Goal: Task Accomplishment & Management: Use online tool/utility

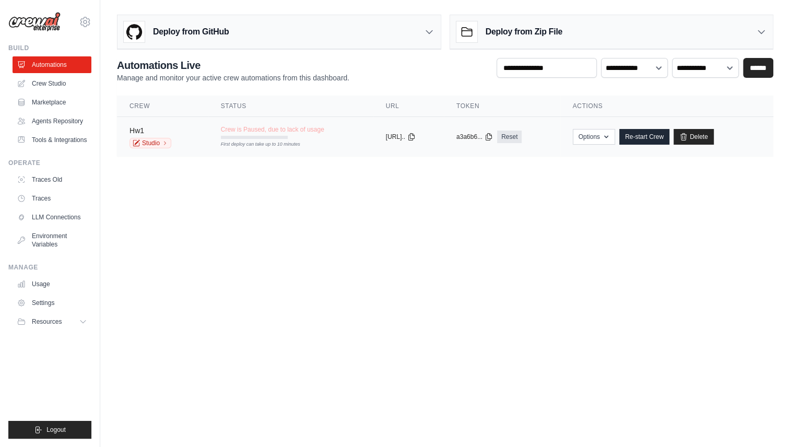
click at [135, 129] on link "Hw1" at bounding box center [137, 130] width 15 height 8
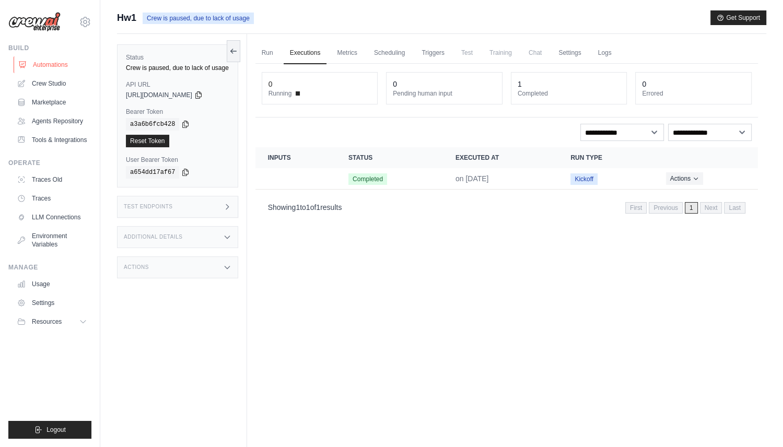
click at [64, 66] on link "Automations" at bounding box center [53, 64] width 79 height 17
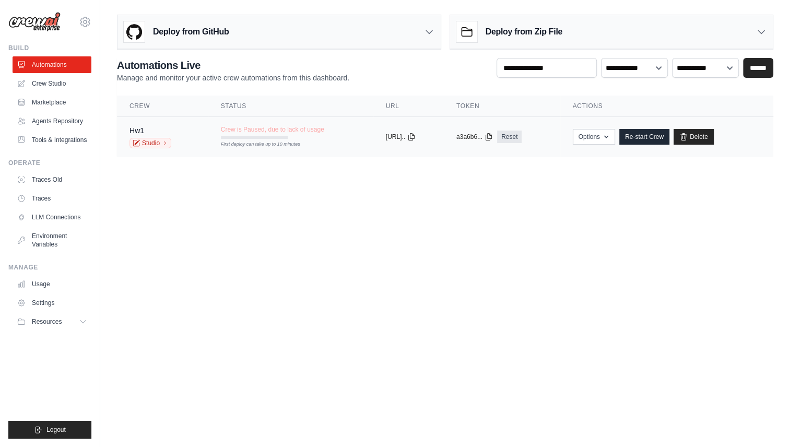
click at [341, 126] on td "Crew is Paused, due to lack of usage First deploy can take up to 10 minutes" at bounding box center [290, 132] width 165 height 30
click at [299, 134] on div "Crew is Paused, due to lack of usage First deploy can take up to 10 minutes" at bounding box center [272, 132] width 103 height 14
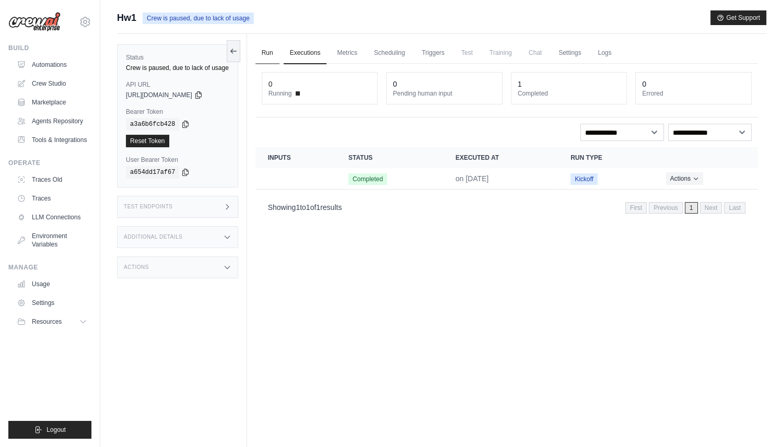
click at [273, 54] on link "Run" at bounding box center [267, 53] width 24 height 22
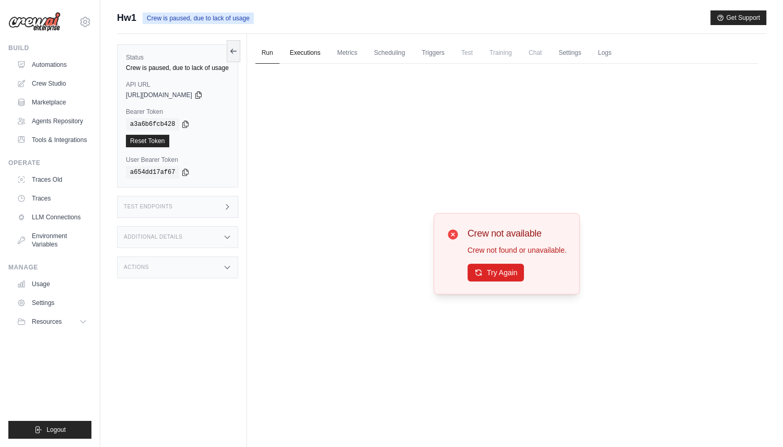
click at [314, 58] on link "Executions" at bounding box center [305, 53] width 43 height 22
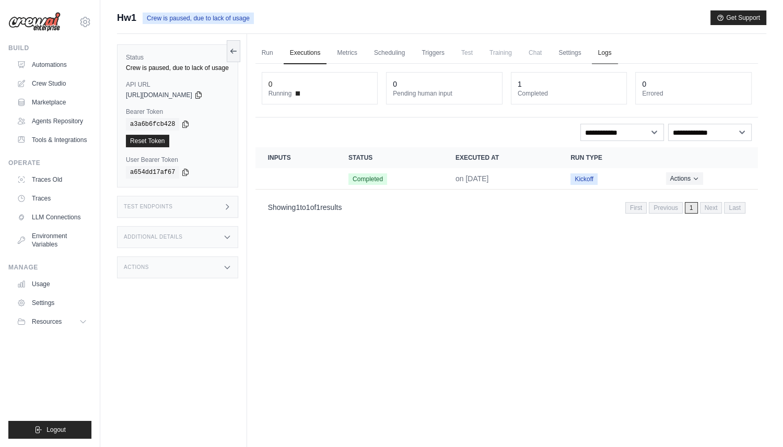
click at [605, 52] on link "Logs" at bounding box center [605, 53] width 26 height 22
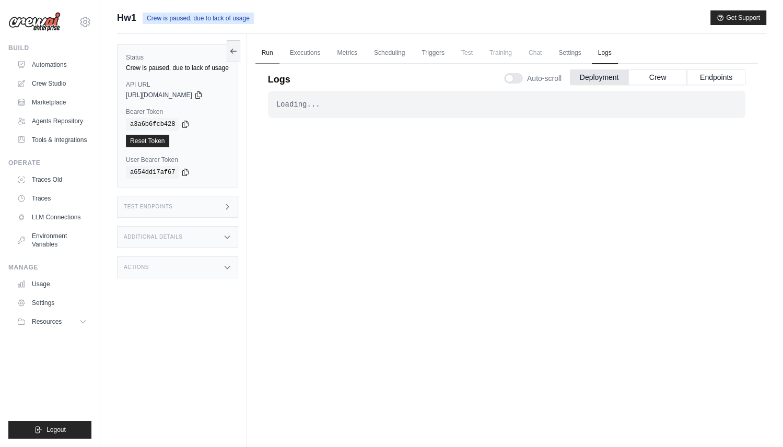
click at [273, 53] on link "Run" at bounding box center [267, 53] width 24 height 22
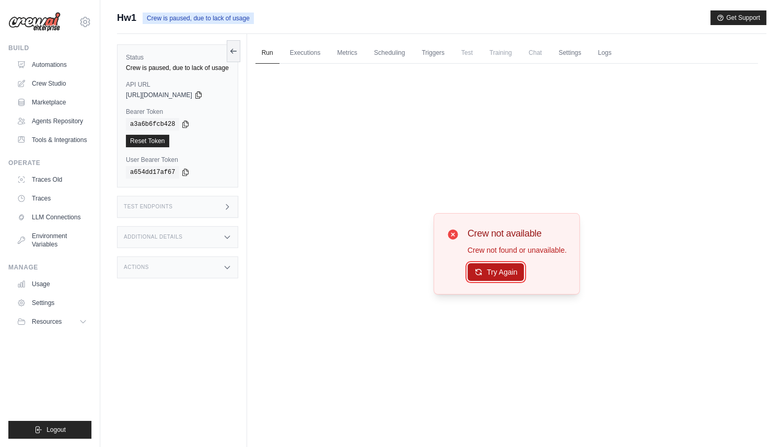
click at [508, 274] on button "Try Again" at bounding box center [496, 272] width 57 height 18
click at [309, 55] on link "Executions" at bounding box center [305, 53] width 43 height 22
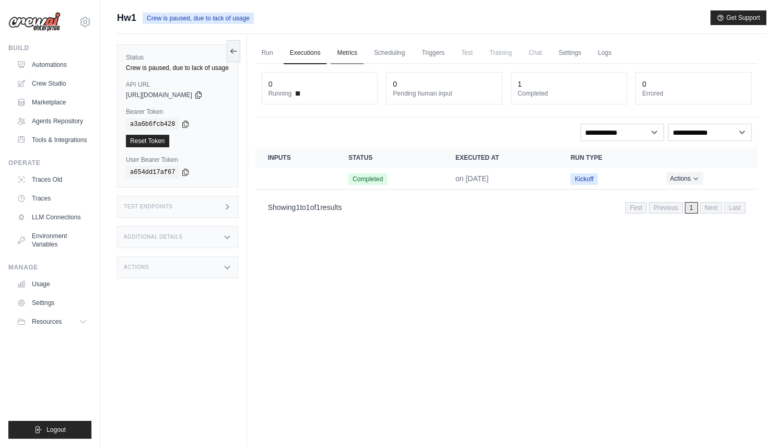
click at [342, 53] on link "Metrics" at bounding box center [347, 53] width 33 height 22
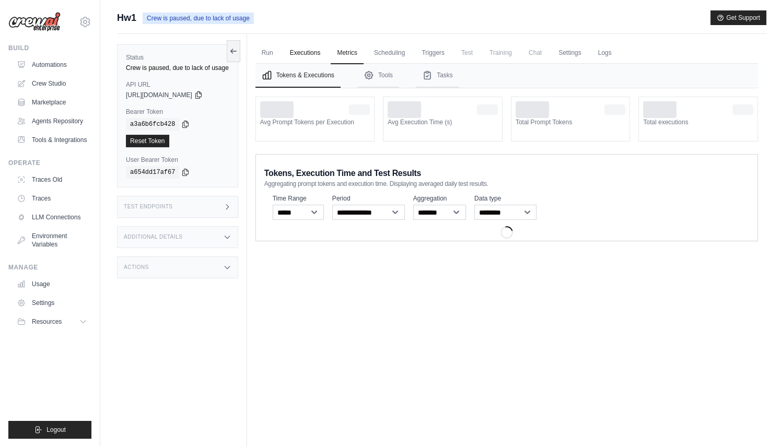
click at [299, 53] on link "Executions" at bounding box center [305, 53] width 43 height 22
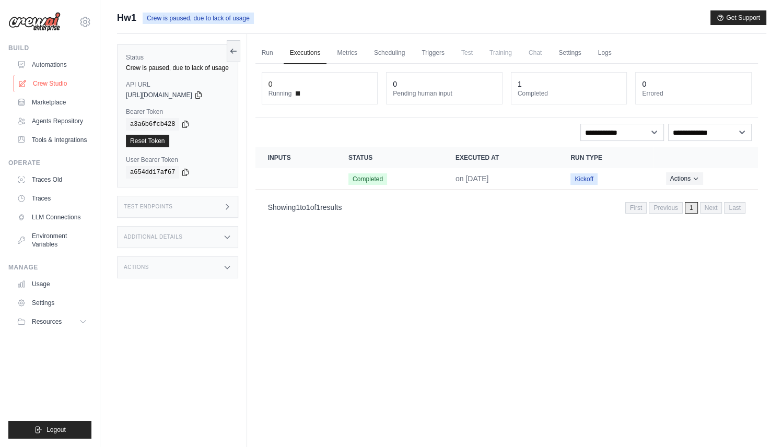
click at [55, 81] on link "Crew Studio" at bounding box center [53, 83] width 79 height 17
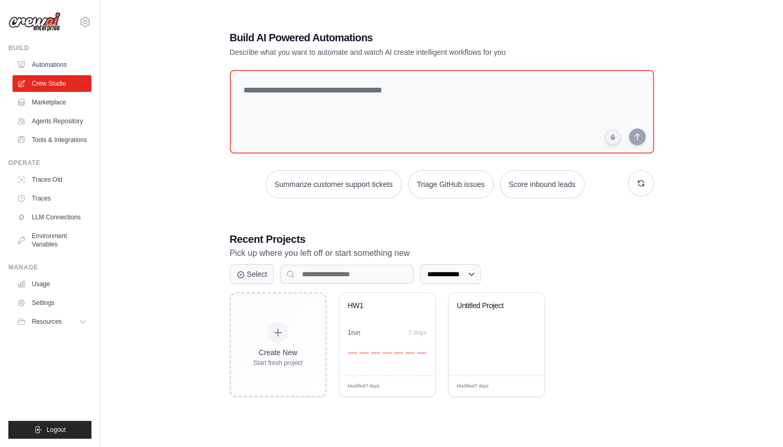
scroll to position [20, 0]
click at [57, 67] on link "Automations" at bounding box center [53, 64] width 79 height 17
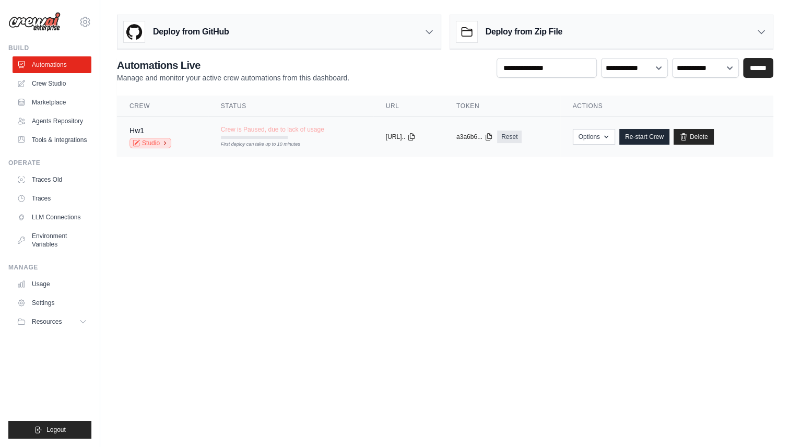
click at [147, 140] on link "Studio" at bounding box center [151, 143] width 42 height 10
click at [139, 126] on link "Hw1" at bounding box center [137, 130] width 15 height 8
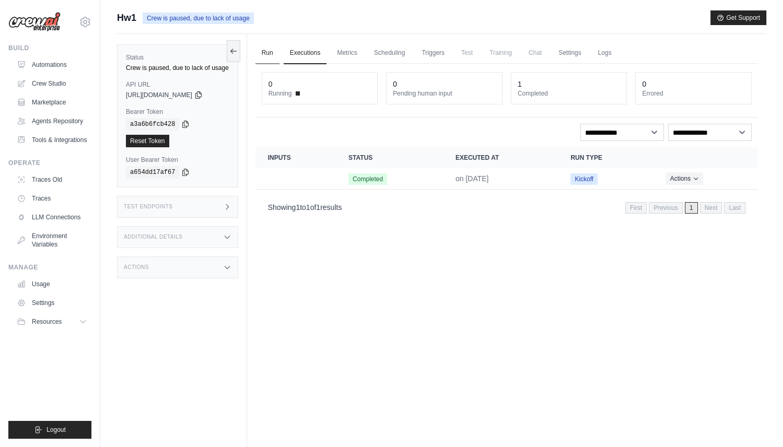
click at [268, 49] on link "Run" at bounding box center [267, 53] width 24 height 22
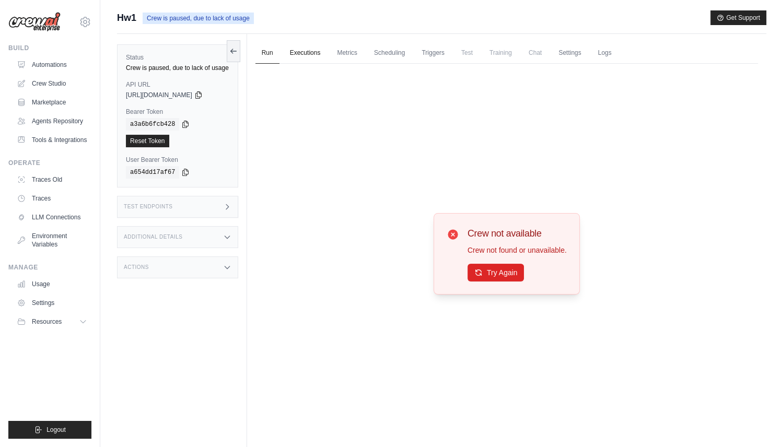
click at [306, 49] on link "Executions" at bounding box center [305, 53] width 43 height 22
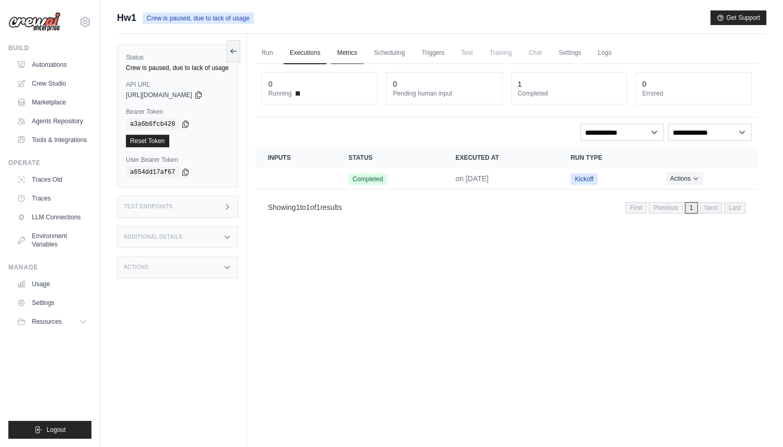
click at [355, 44] on link "Metrics" at bounding box center [347, 53] width 33 height 22
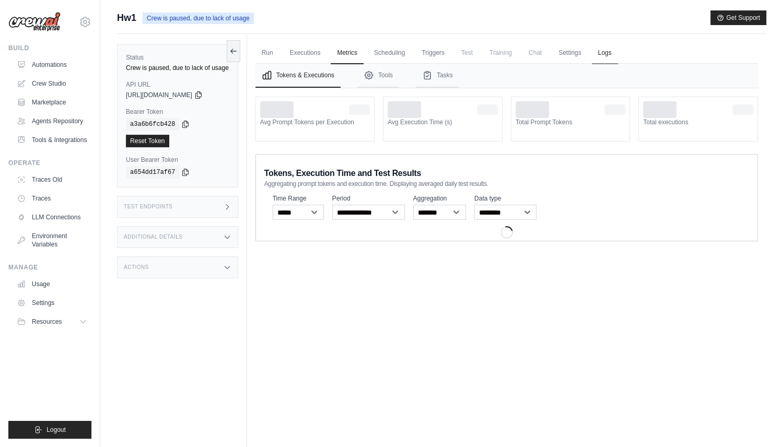
click at [601, 52] on link "Logs" at bounding box center [605, 53] width 26 height 22
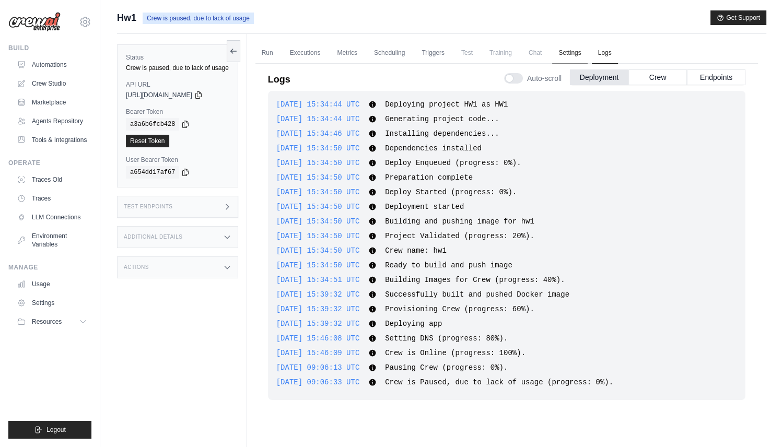
click at [572, 50] on link "Settings" at bounding box center [569, 53] width 35 height 22
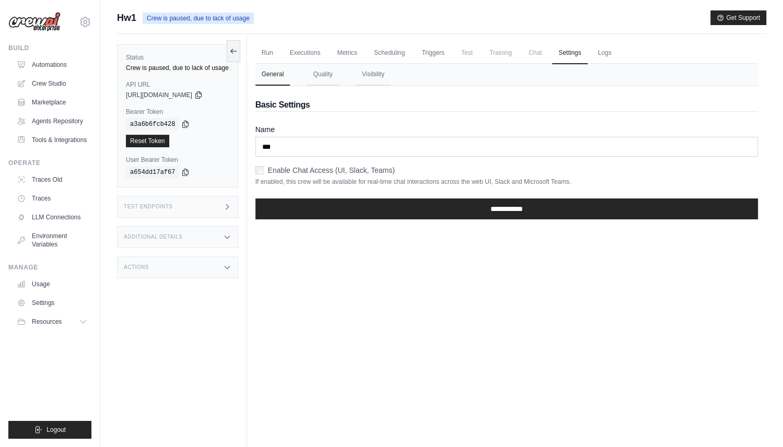
click at [532, 51] on span "Chat" at bounding box center [535, 52] width 26 height 21
click at [350, 46] on link "Metrics" at bounding box center [347, 53] width 33 height 22
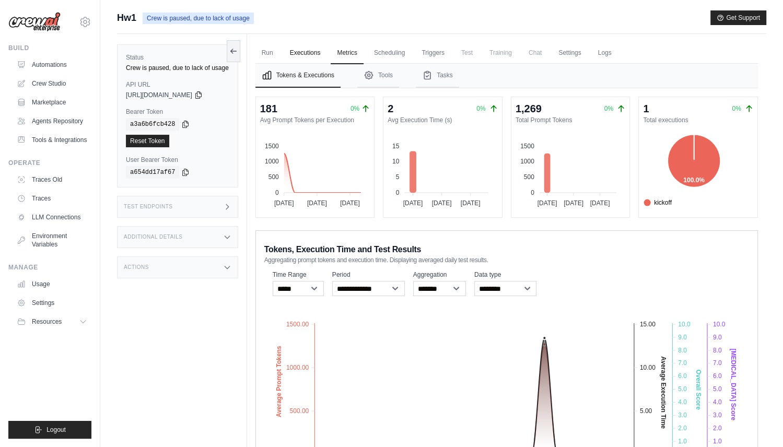
click at [300, 46] on link "Executions" at bounding box center [305, 53] width 43 height 22
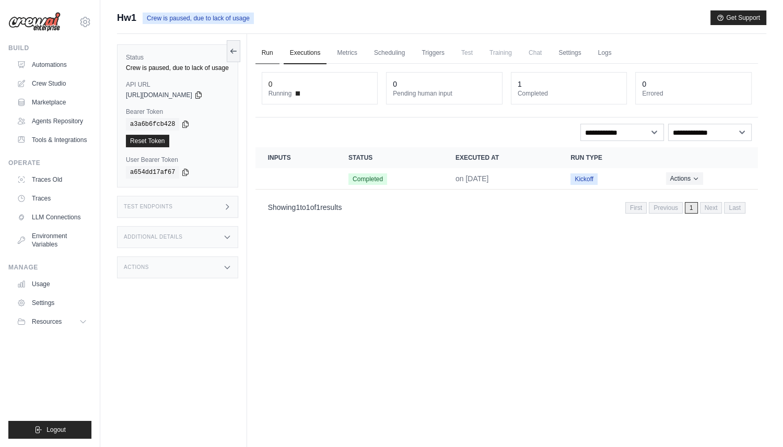
click at [266, 52] on link "Run" at bounding box center [267, 53] width 24 height 22
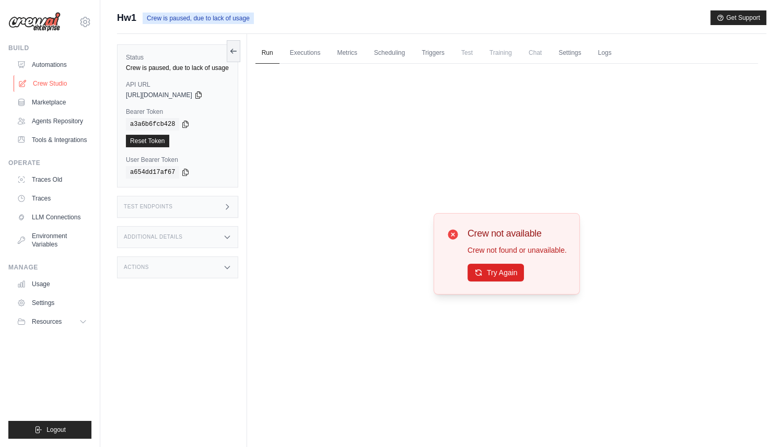
click at [58, 83] on link "Crew Studio" at bounding box center [53, 83] width 79 height 17
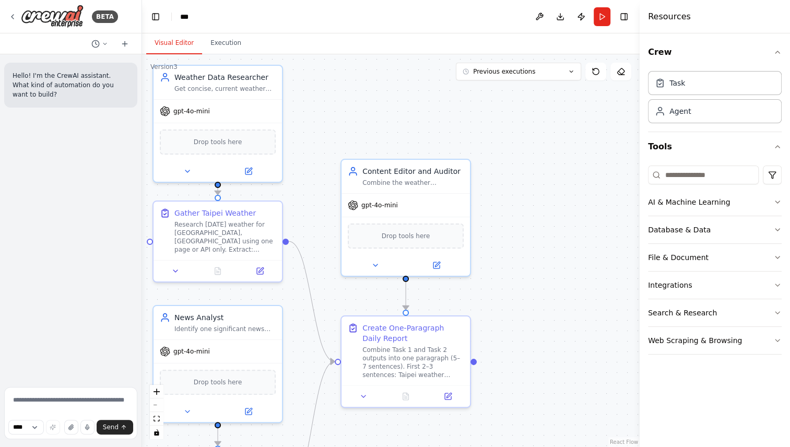
click at [625, 98] on div ".deletable-edge-delete-btn { width: 20px; height: 20px; border: 0px solid #ffff…" at bounding box center [391, 250] width 498 height 393
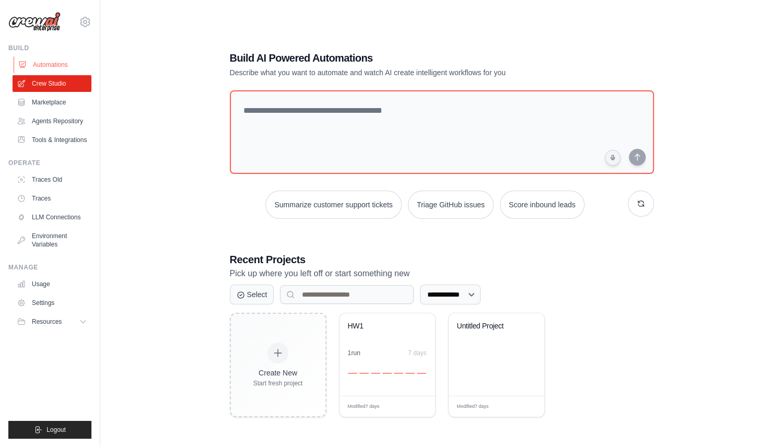
click at [60, 60] on link "Automations" at bounding box center [53, 64] width 79 height 17
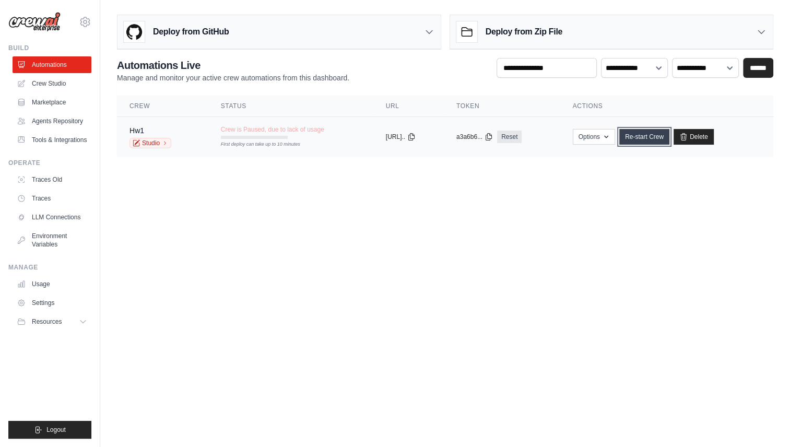
click at [653, 136] on link "Re-start Crew" at bounding box center [645, 137] width 50 height 16
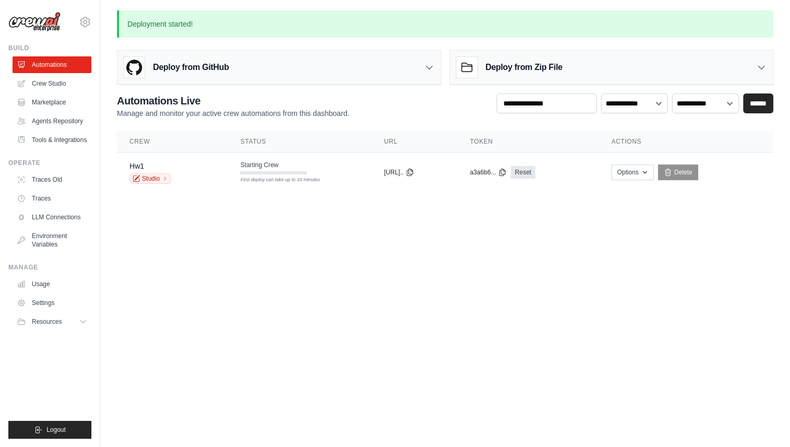
click at [658, 139] on th "Actions" at bounding box center [686, 141] width 174 height 21
click at [182, 167] on div "Hw1 Studio" at bounding box center [172, 172] width 85 height 23
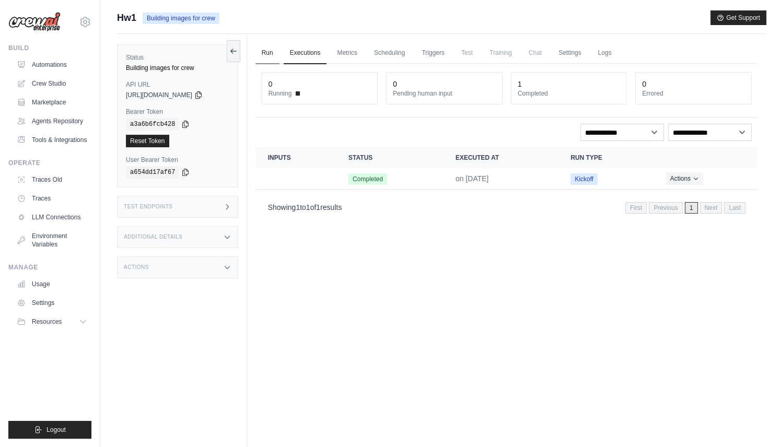
click at [272, 58] on link "Run" at bounding box center [267, 53] width 24 height 22
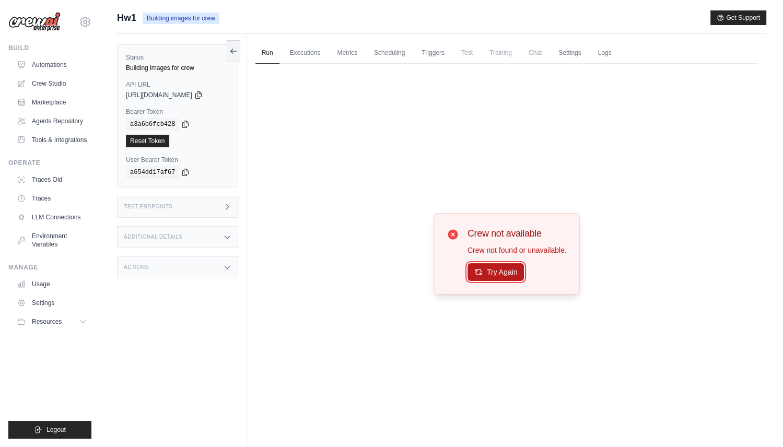
click at [492, 269] on button "Try Again" at bounding box center [496, 272] width 57 height 18
click at [305, 48] on link "Executions" at bounding box center [305, 53] width 43 height 22
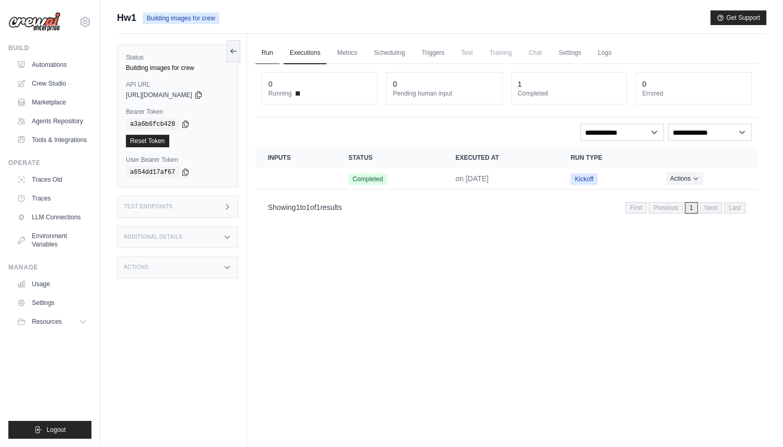
click at [266, 49] on link "Run" at bounding box center [267, 53] width 24 height 22
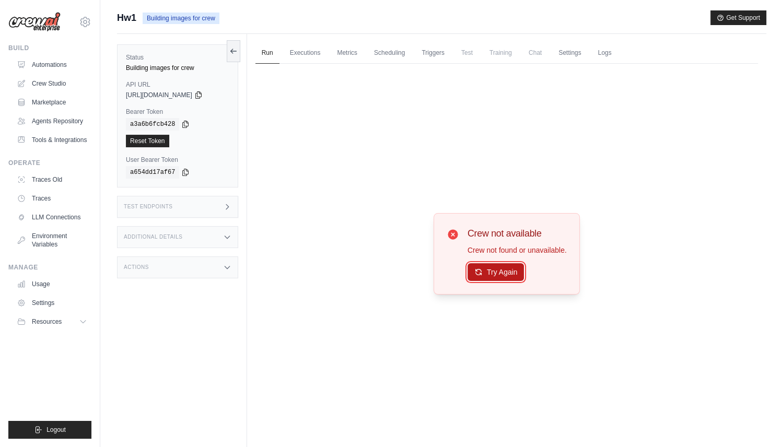
click at [500, 269] on button "Try Again" at bounding box center [496, 272] width 57 height 18
click at [56, 122] on link "Agents Repository" at bounding box center [53, 121] width 79 height 17
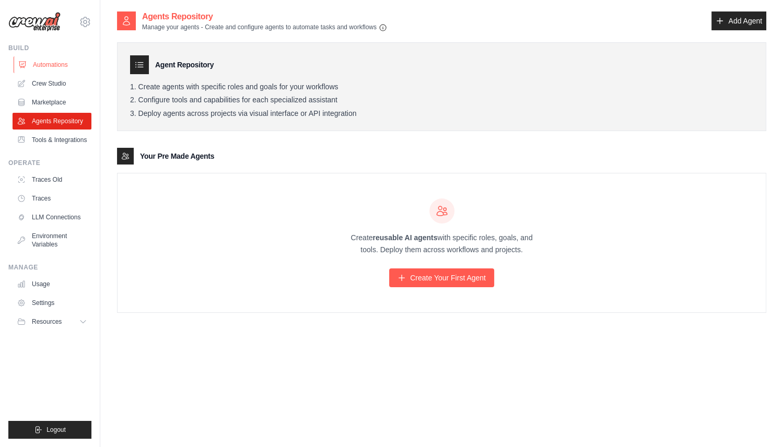
click at [53, 64] on link "Automations" at bounding box center [53, 64] width 79 height 17
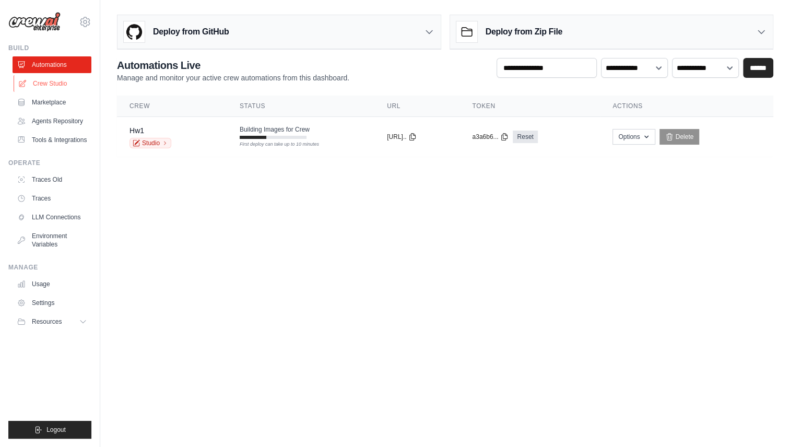
click at [59, 84] on link "Crew Studio" at bounding box center [53, 83] width 79 height 17
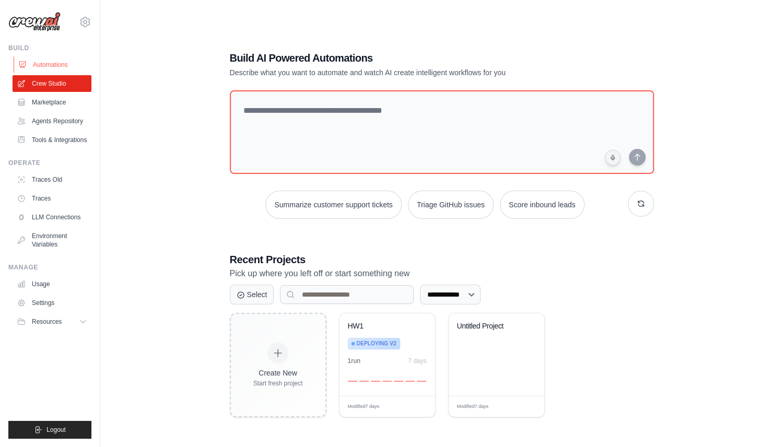
click at [63, 66] on link "Automations" at bounding box center [53, 64] width 79 height 17
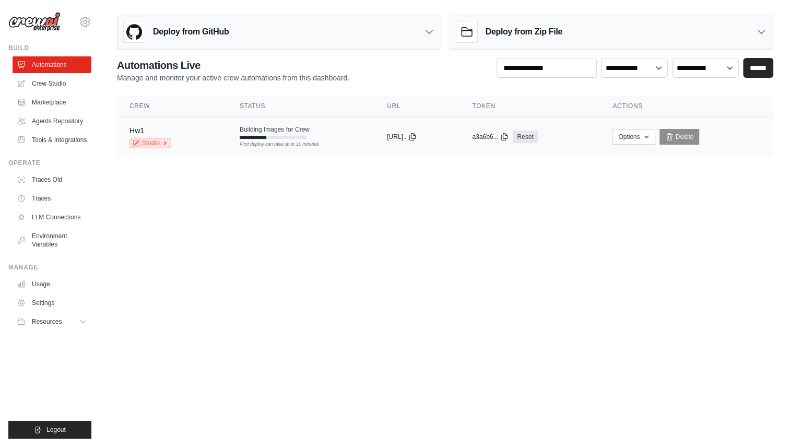
click at [158, 141] on link "Studio" at bounding box center [151, 143] width 42 height 10
